Goal: Task Accomplishment & Management: Use online tool/utility

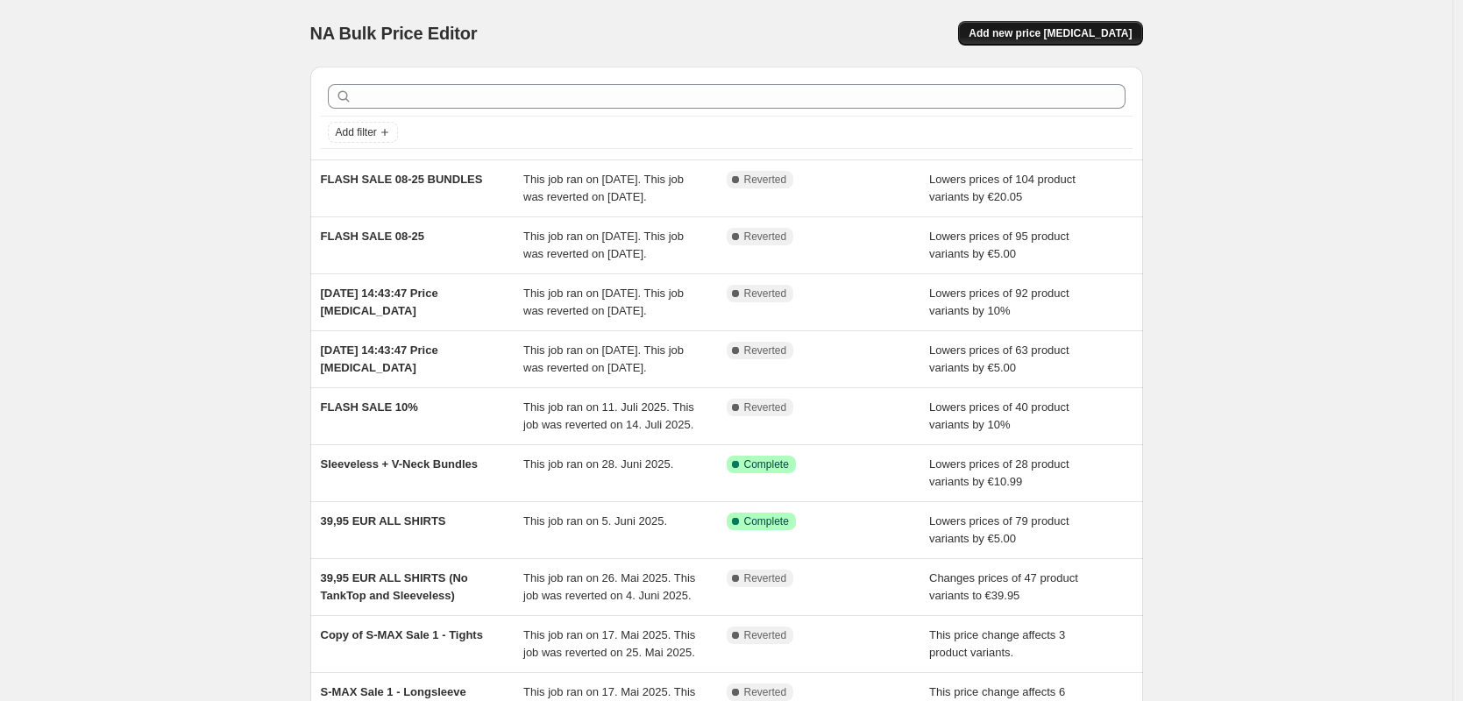
click at [1058, 36] on span "Add new price [MEDICAL_DATA]" at bounding box center [1050, 33] width 163 height 14
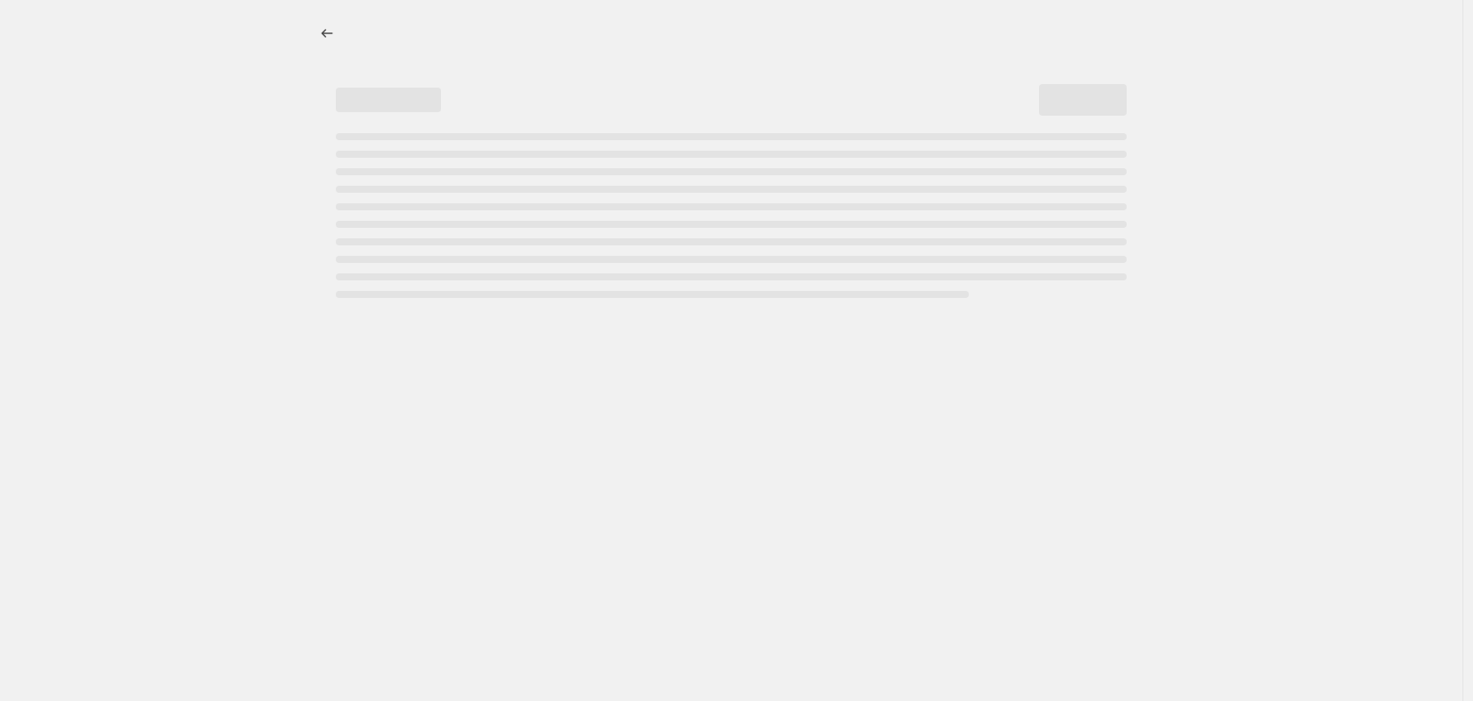
select select "percentage"
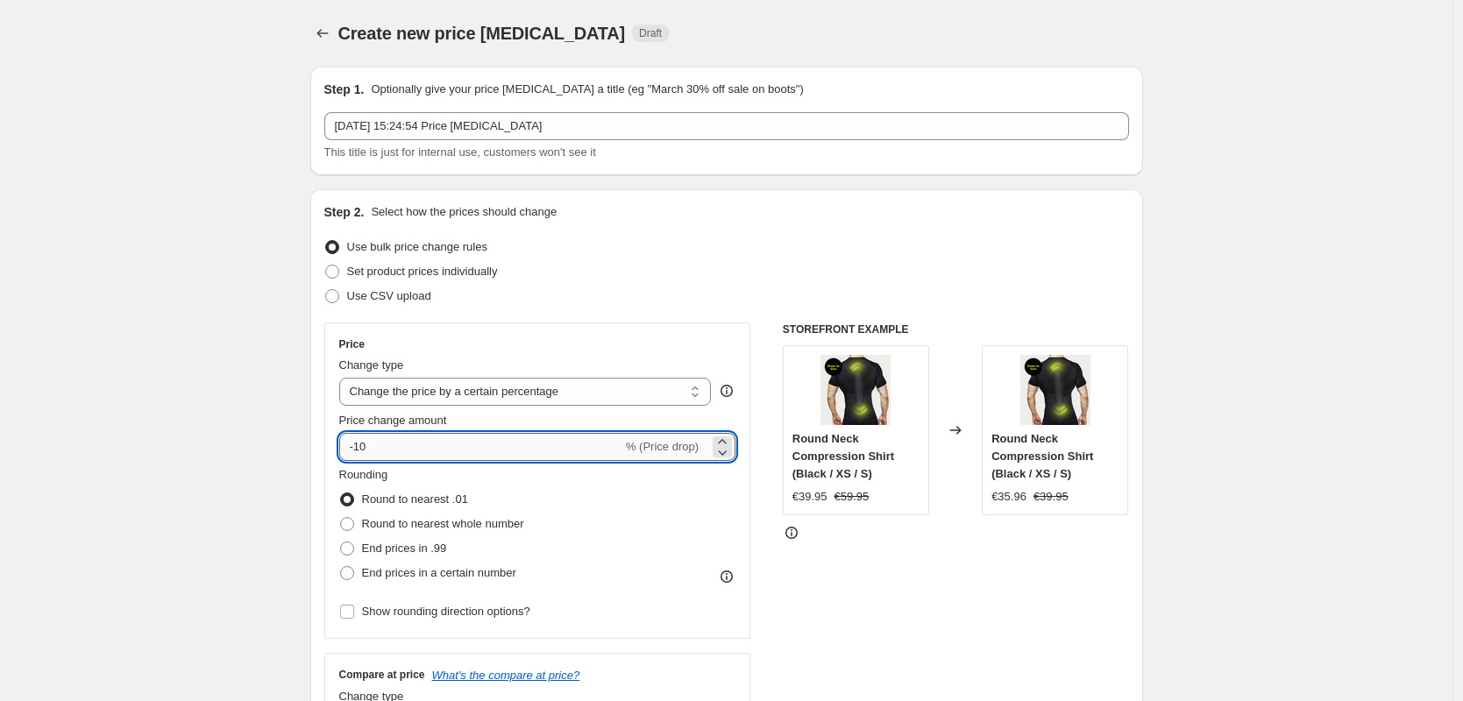
drag, startPoint x: 403, startPoint y: 438, endPoint x: 357, endPoint y: 439, distance: 46.5
click at [357, 439] on input "-10" at bounding box center [480, 447] width 283 height 28
type input "20"
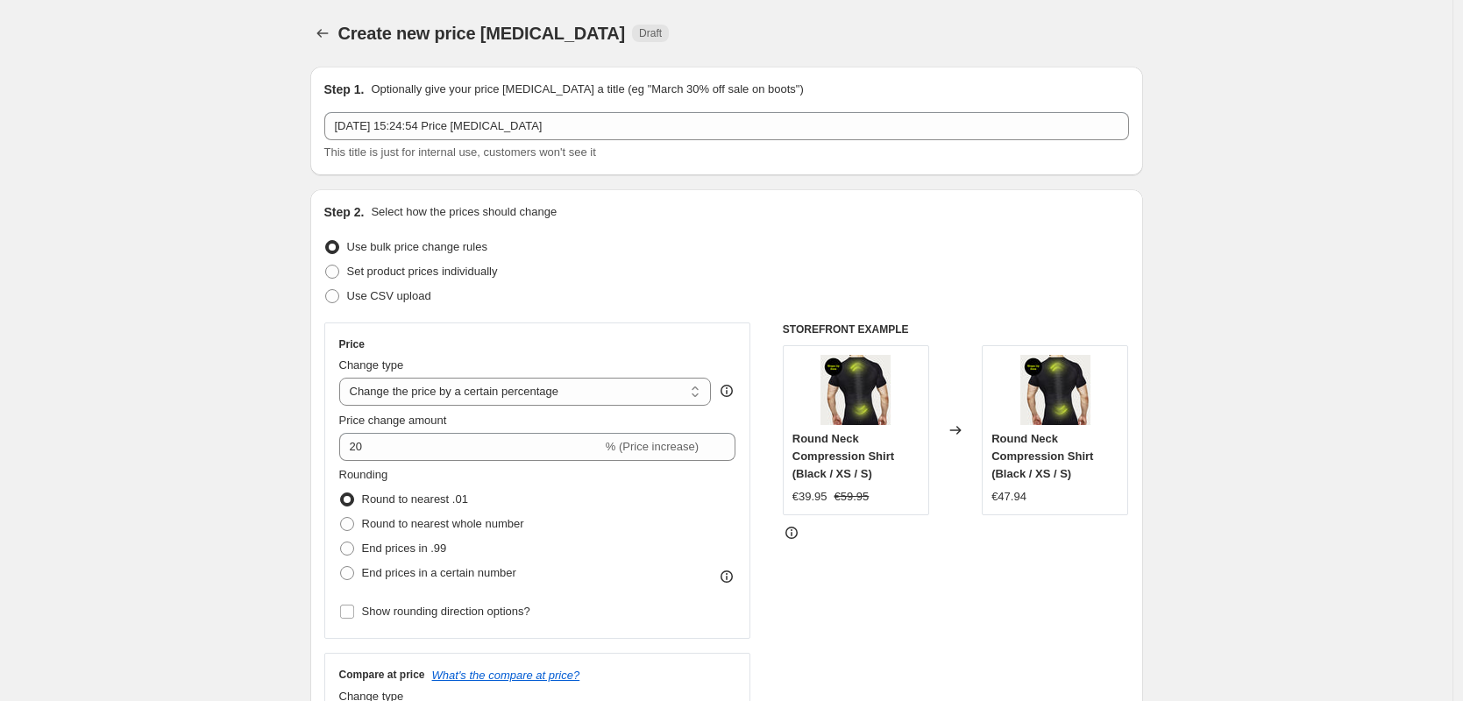
click at [417, 393] on select "Change the price to a certain amount Change the price by a certain amount Chang…" at bounding box center [525, 392] width 373 height 28
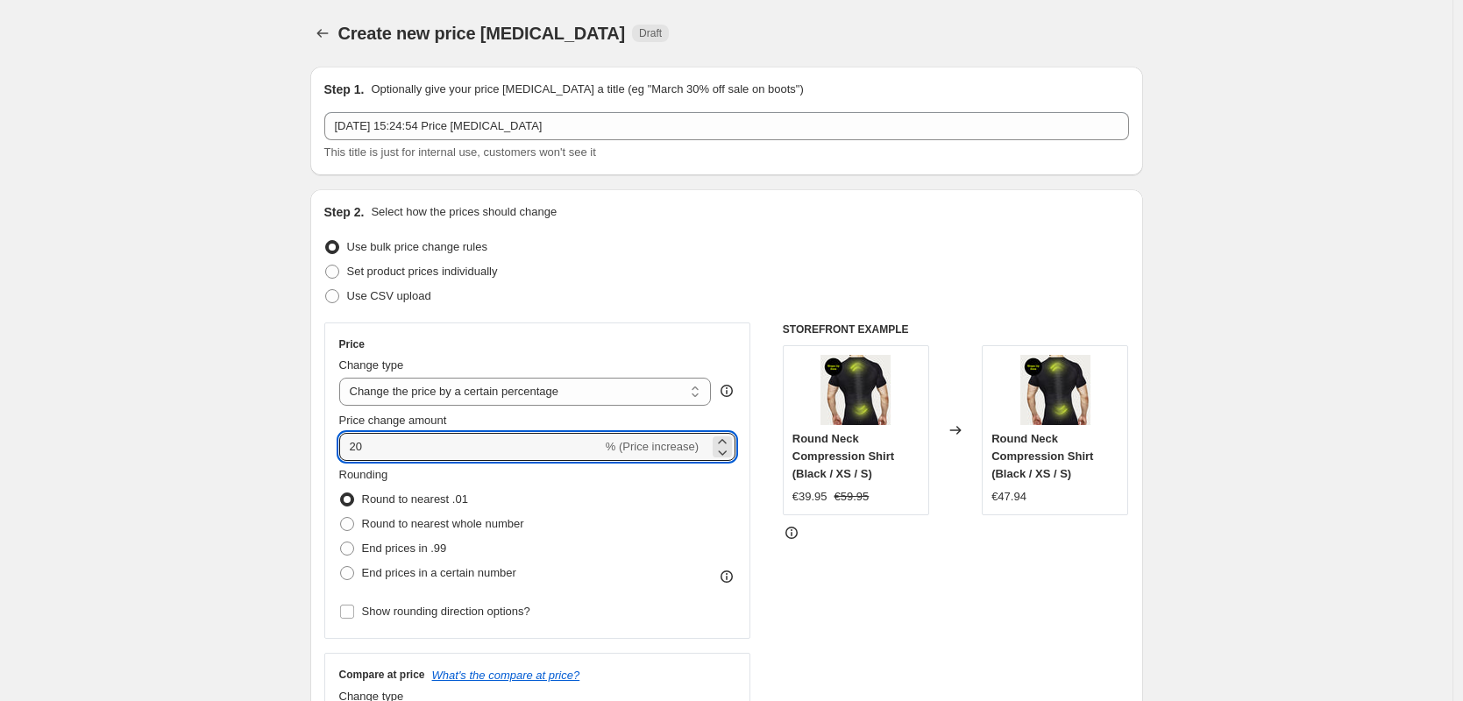
drag, startPoint x: 395, startPoint y: 456, endPoint x: 328, endPoint y: 446, distance: 68.2
click at [328, 446] on div "Price Change type Change the price to a certain amount Change the price by a ce…" at bounding box center [537, 481] width 427 height 316
click at [427, 395] on select "Change the price to a certain amount Change the price by a certain amount Chang…" at bounding box center [525, 392] width 373 height 28
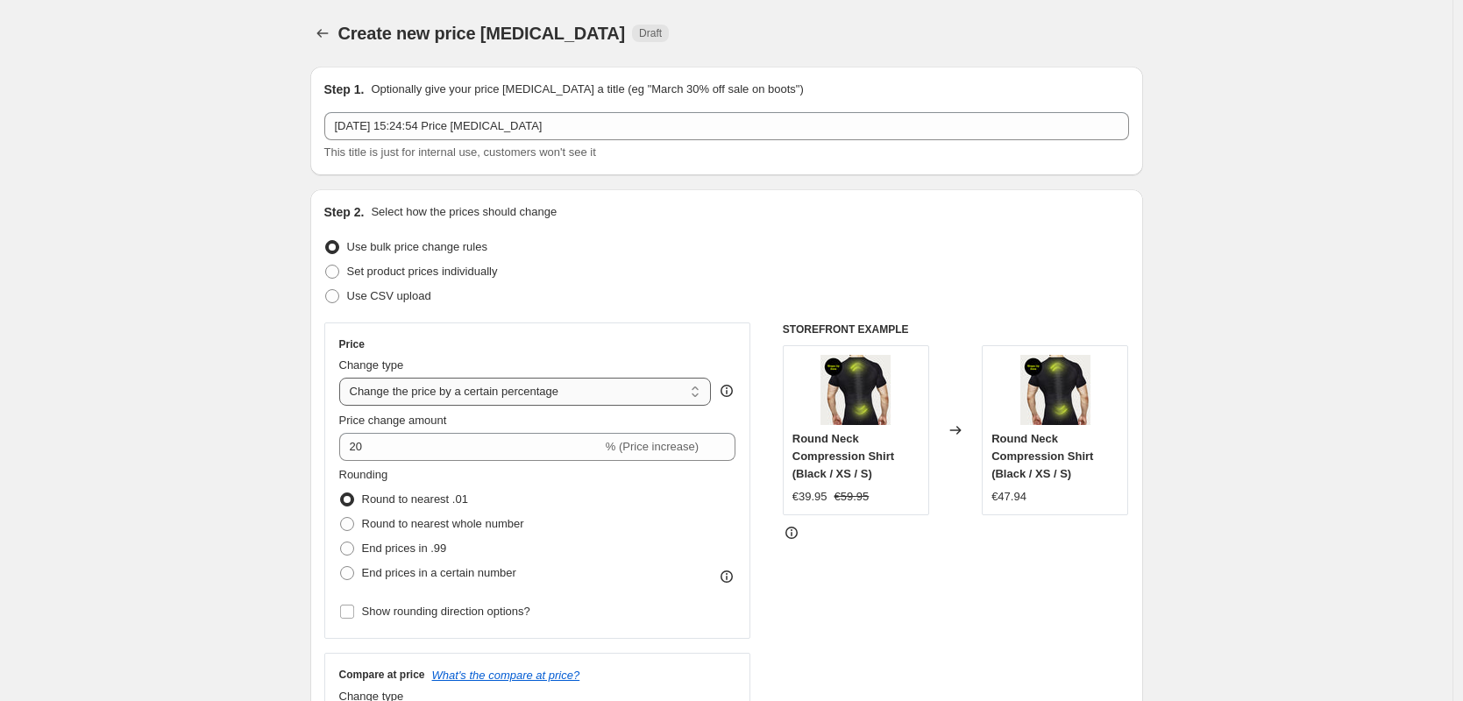
select select "by"
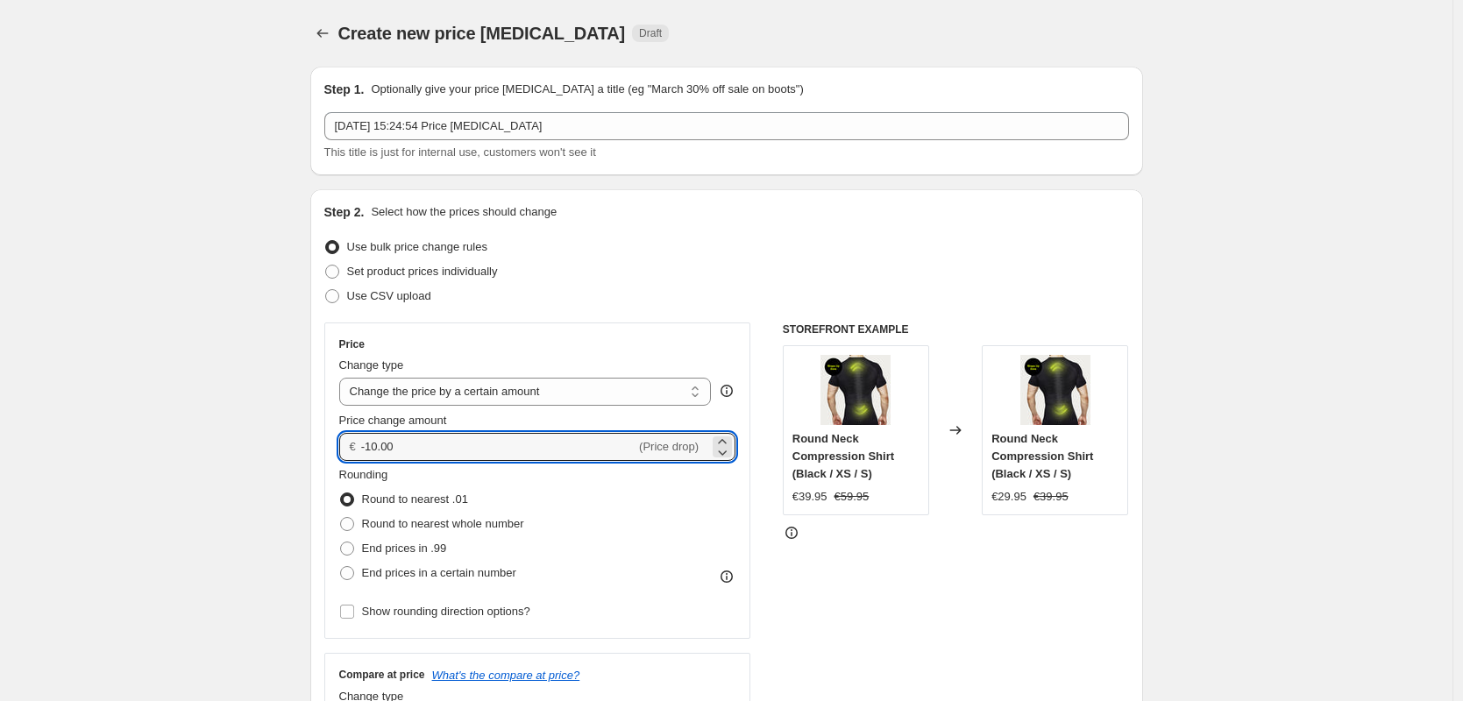
drag, startPoint x: 411, startPoint y: 444, endPoint x: 365, endPoint y: 449, distance: 46.7
click at [365, 449] on div "€ -10.00 (Price drop)" at bounding box center [537, 447] width 397 height 28
type input "5.00"
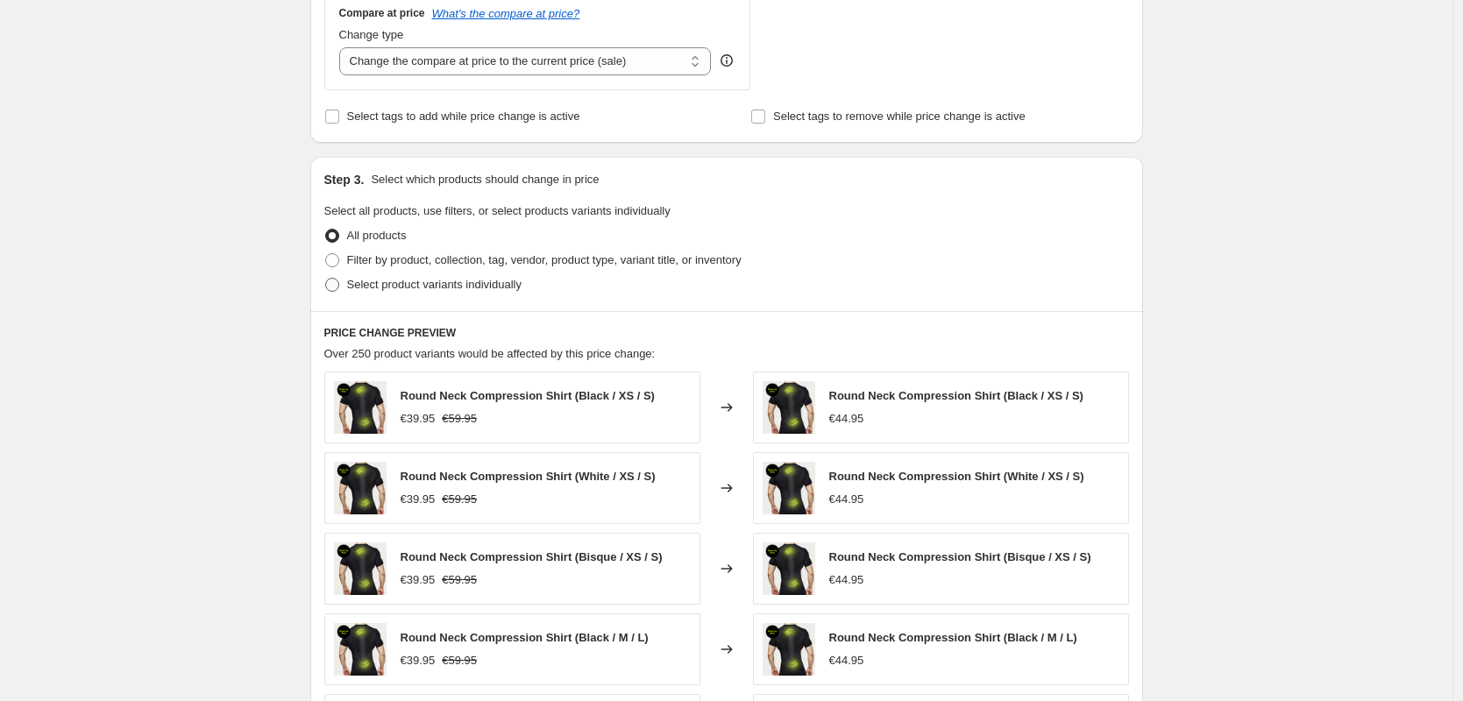
scroll to position [658, 0]
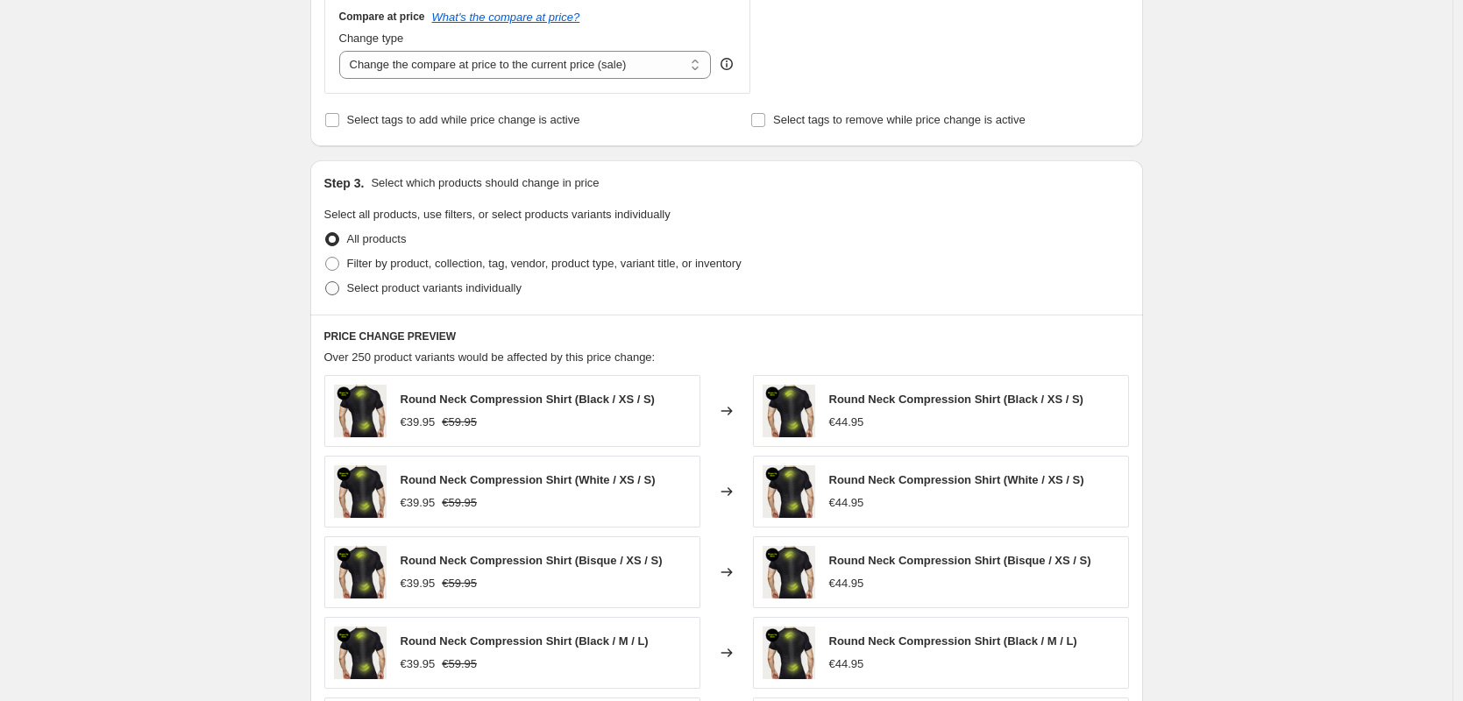
click at [416, 284] on span "Select product variants individually" at bounding box center [434, 287] width 174 height 13
click at [326, 282] on input "Select product variants individually" at bounding box center [325, 281] width 1 height 1
radio input "true"
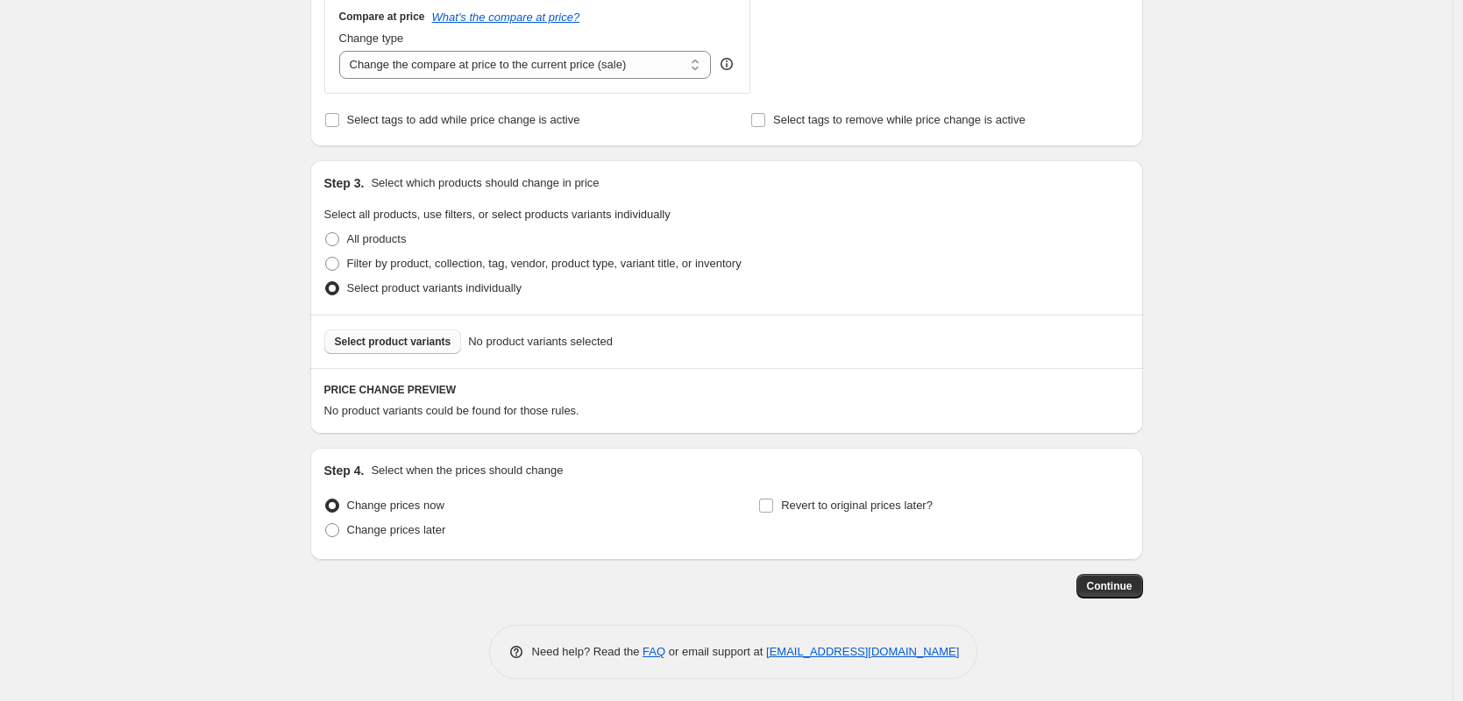
click at [411, 338] on span "Select product variants" at bounding box center [393, 342] width 117 height 14
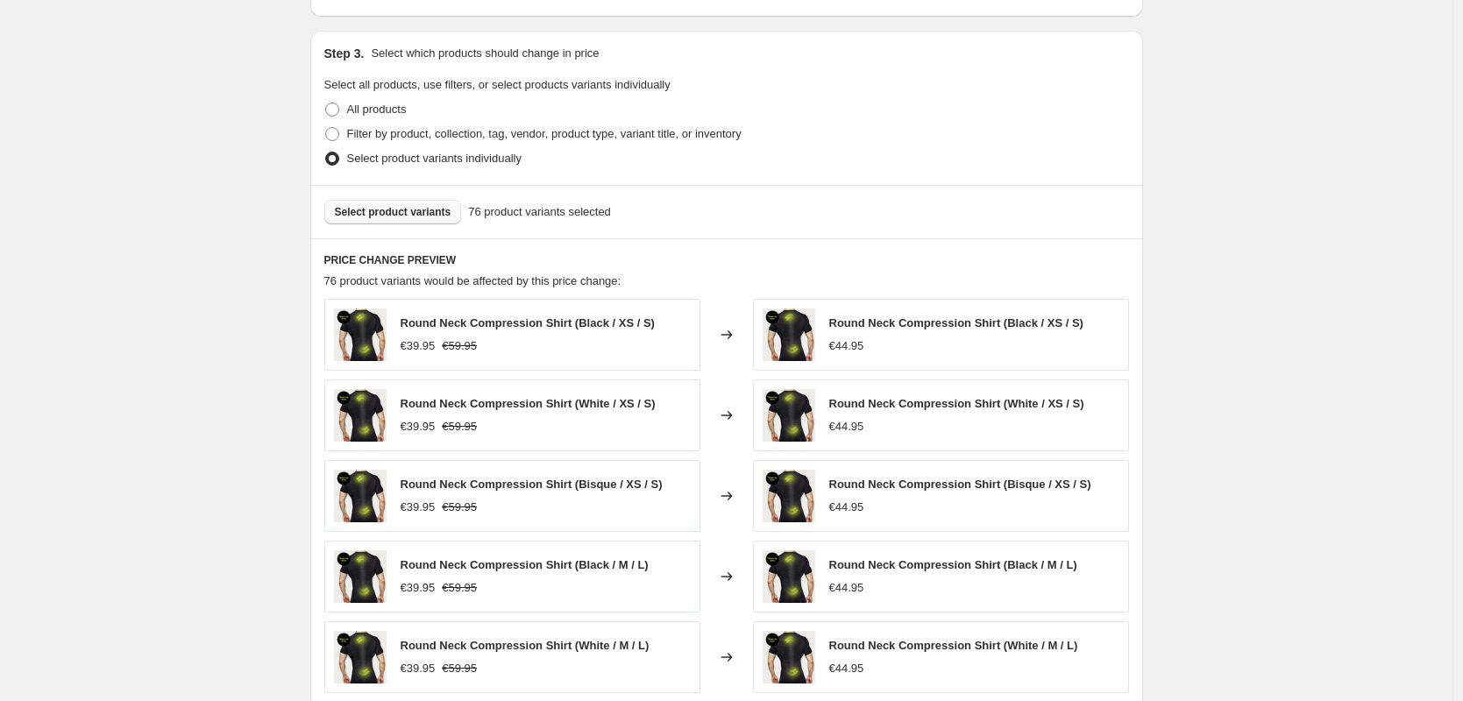
scroll to position [1105, 0]
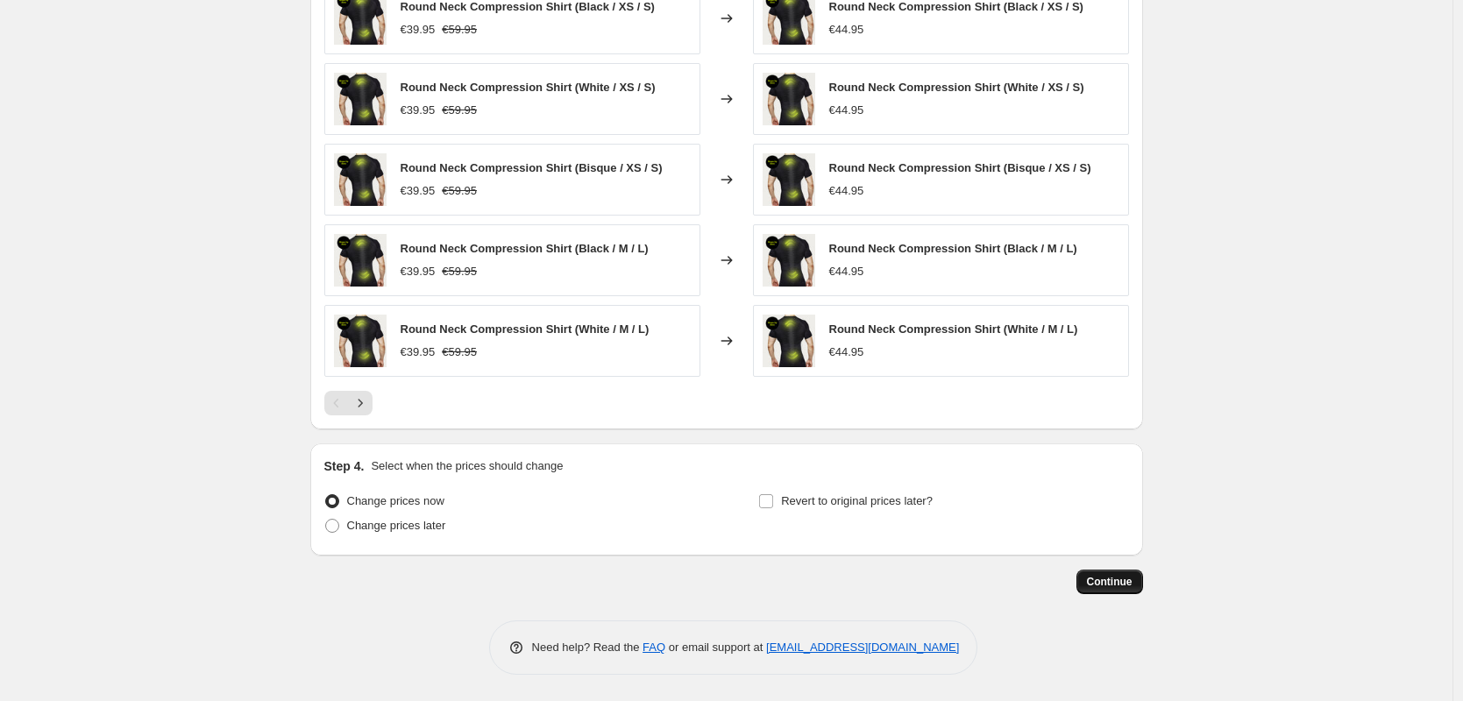
click at [1107, 577] on span "Continue" at bounding box center [1110, 582] width 46 height 14
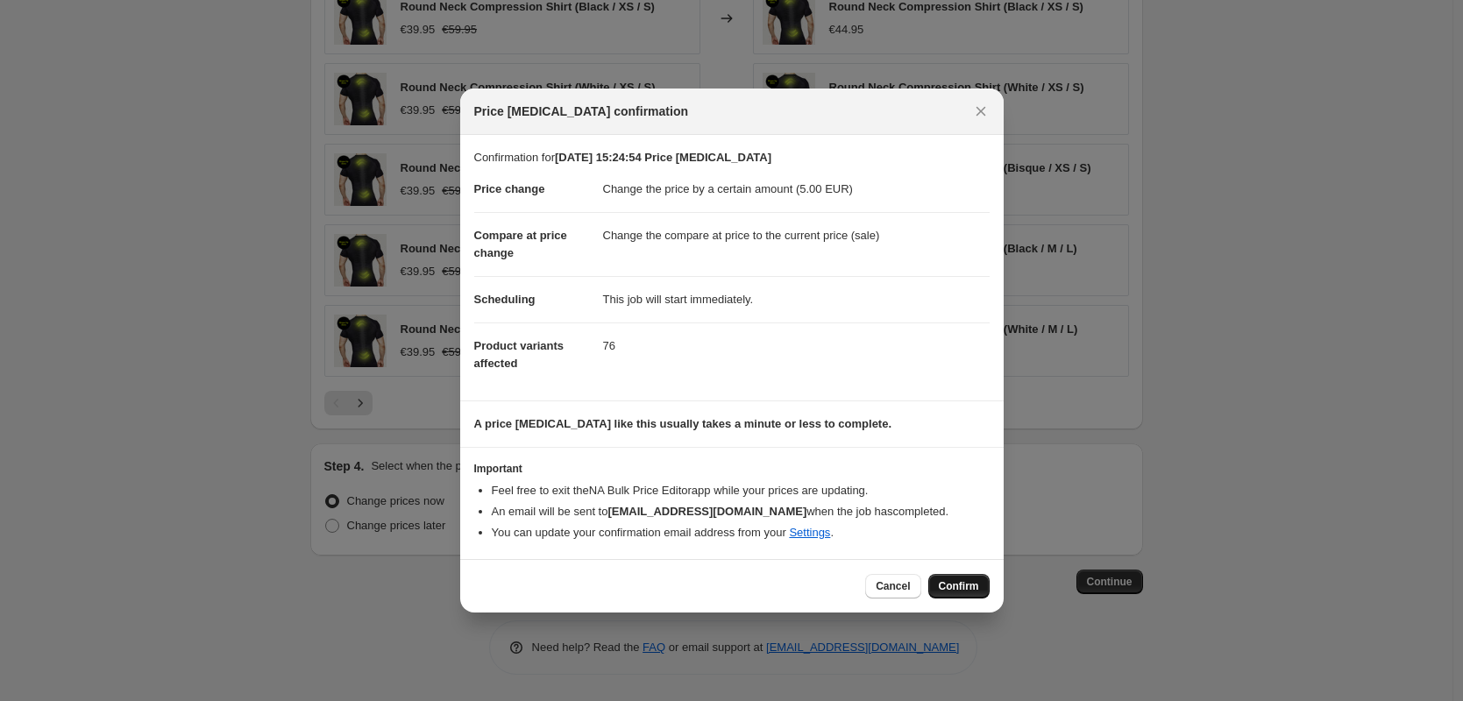
click at [956, 585] on span "Confirm" at bounding box center [959, 586] width 40 height 14
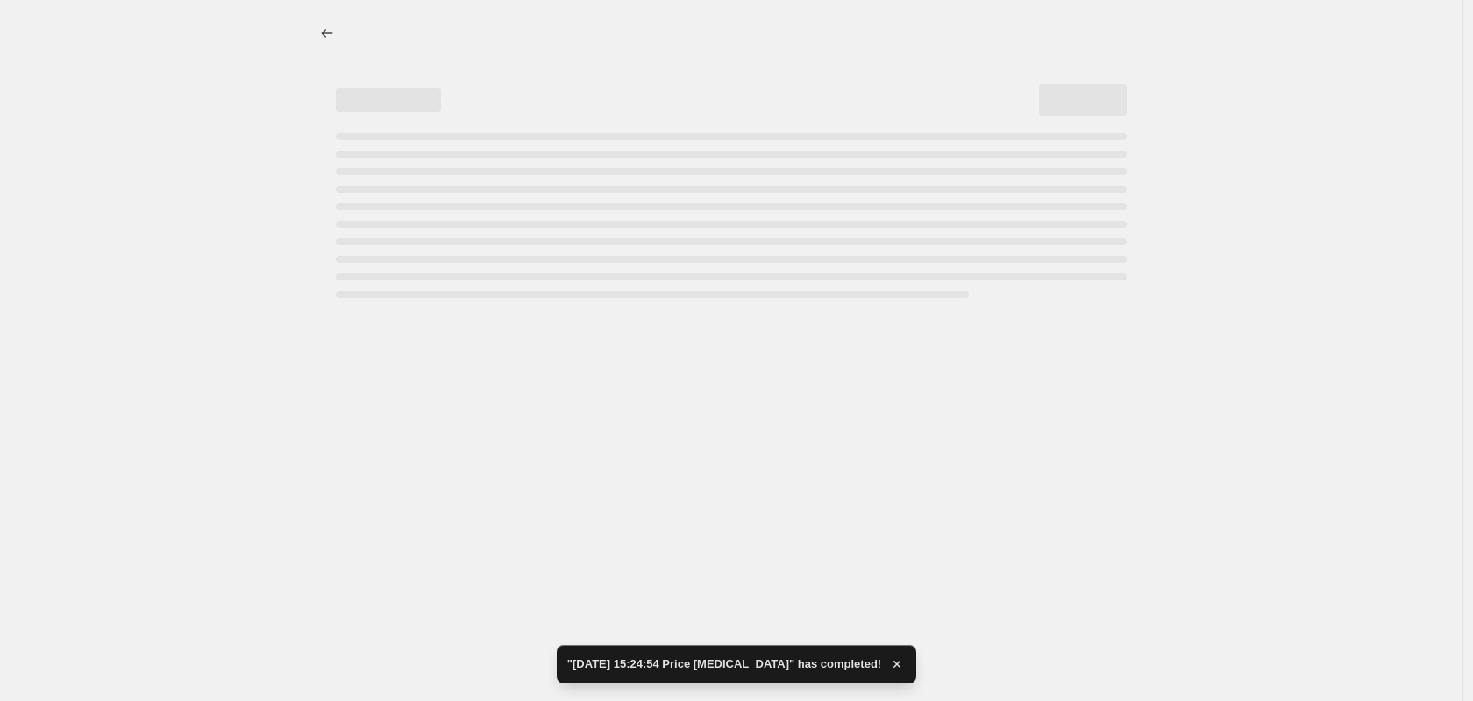
select select "by"
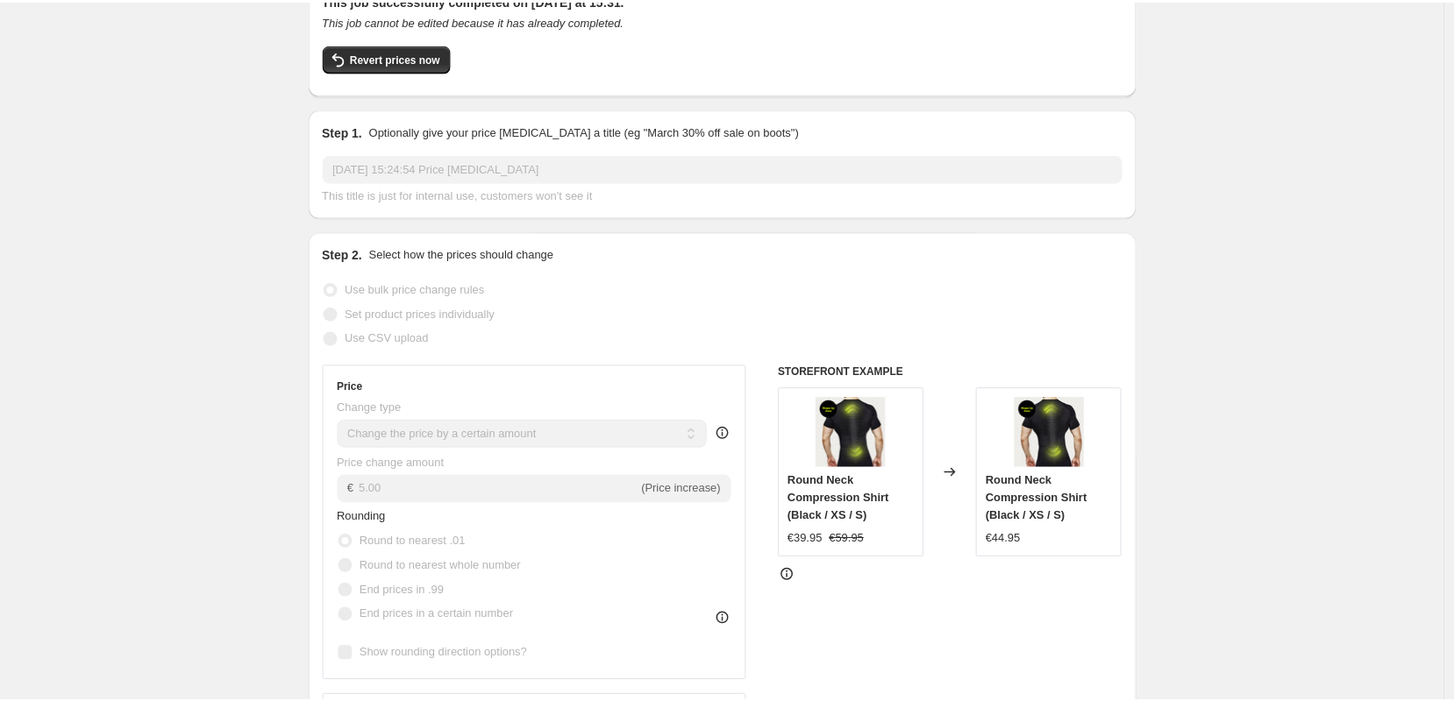
scroll to position [334, 0]
